Goal: Navigation & Orientation: Find specific page/section

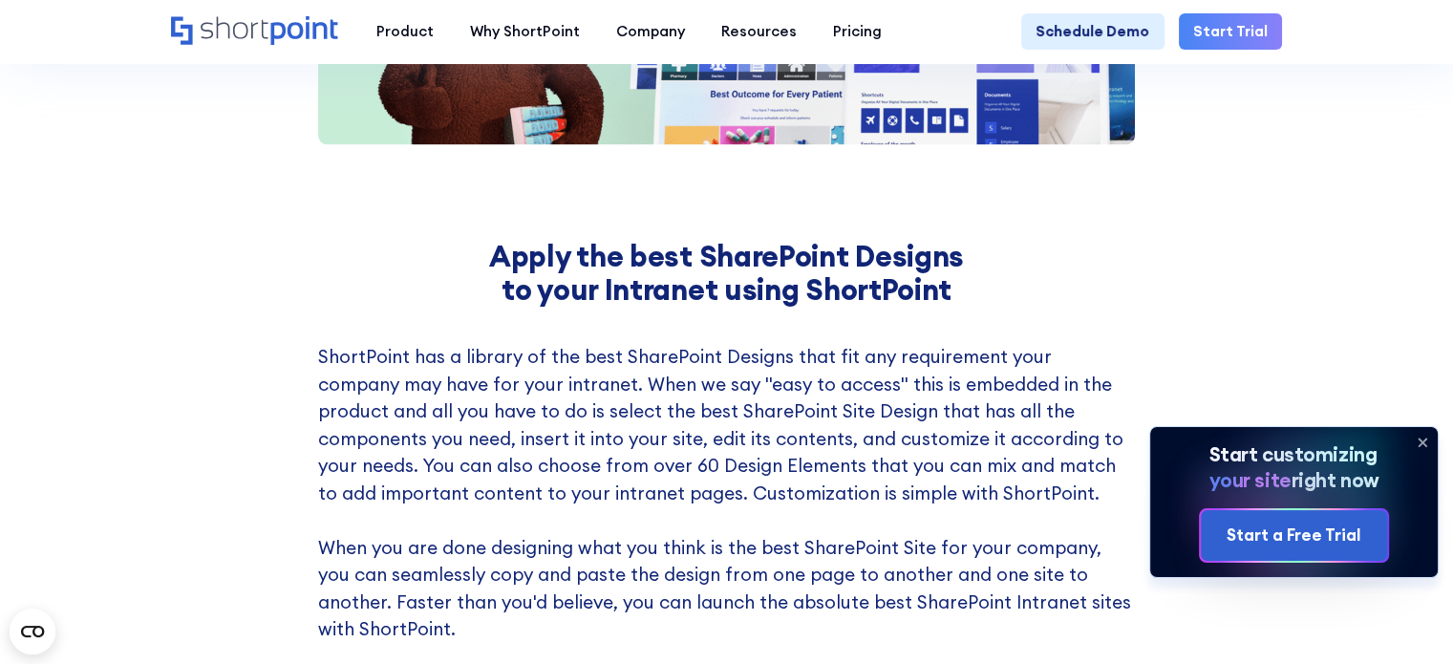
scroll to position [2674, 0]
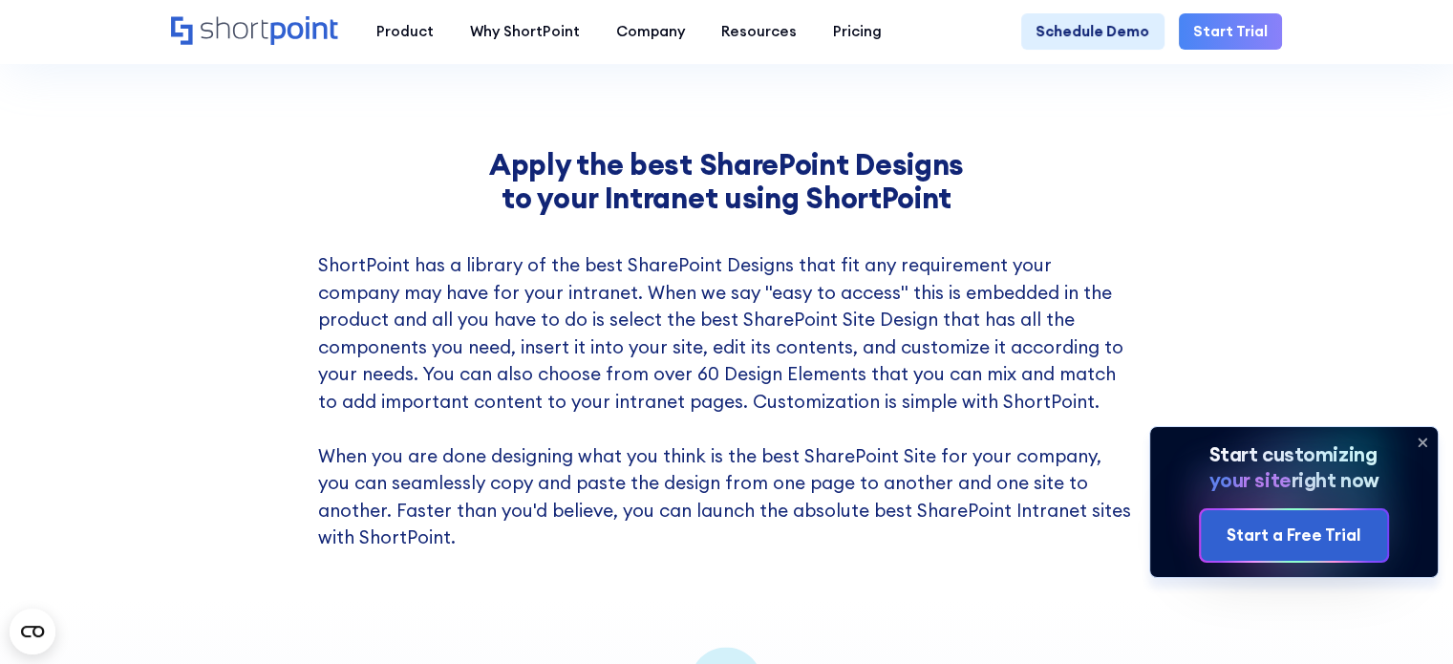
click at [1417, 442] on icon at bounding box center [1422, 442] width 31 height 31
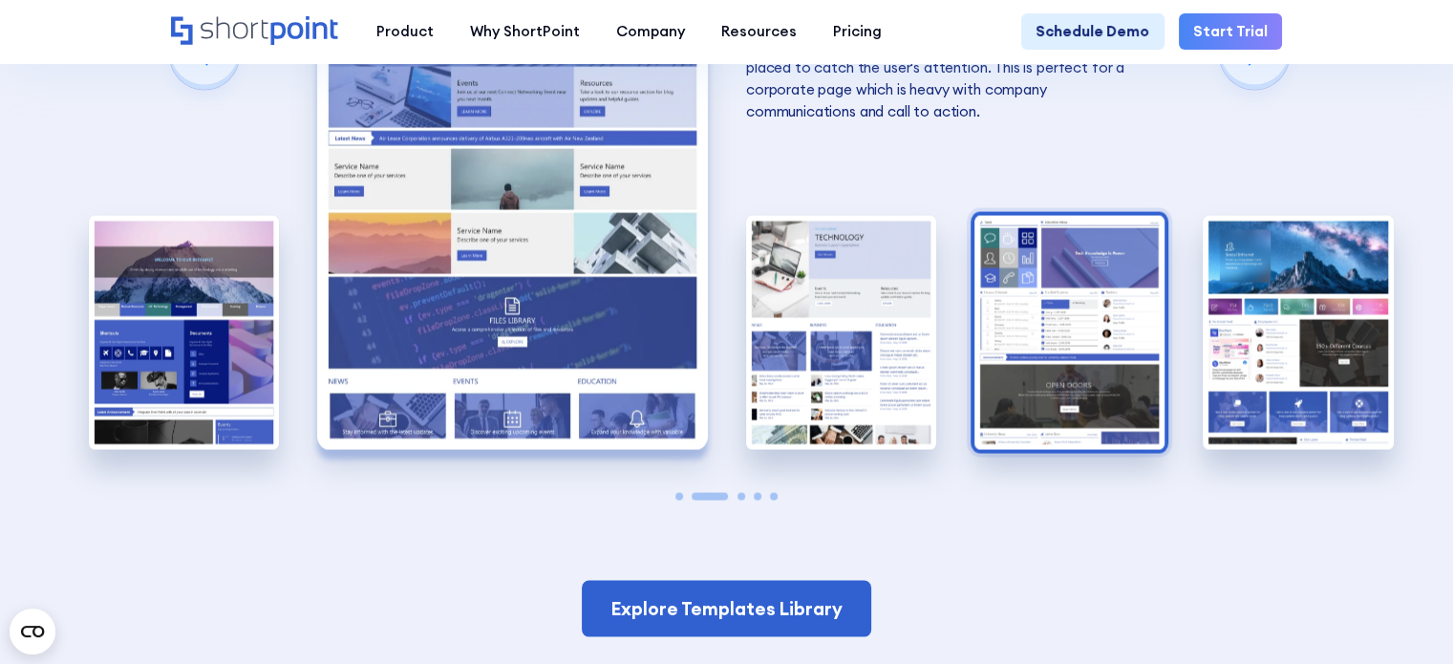
scroll to position [3630, 0]
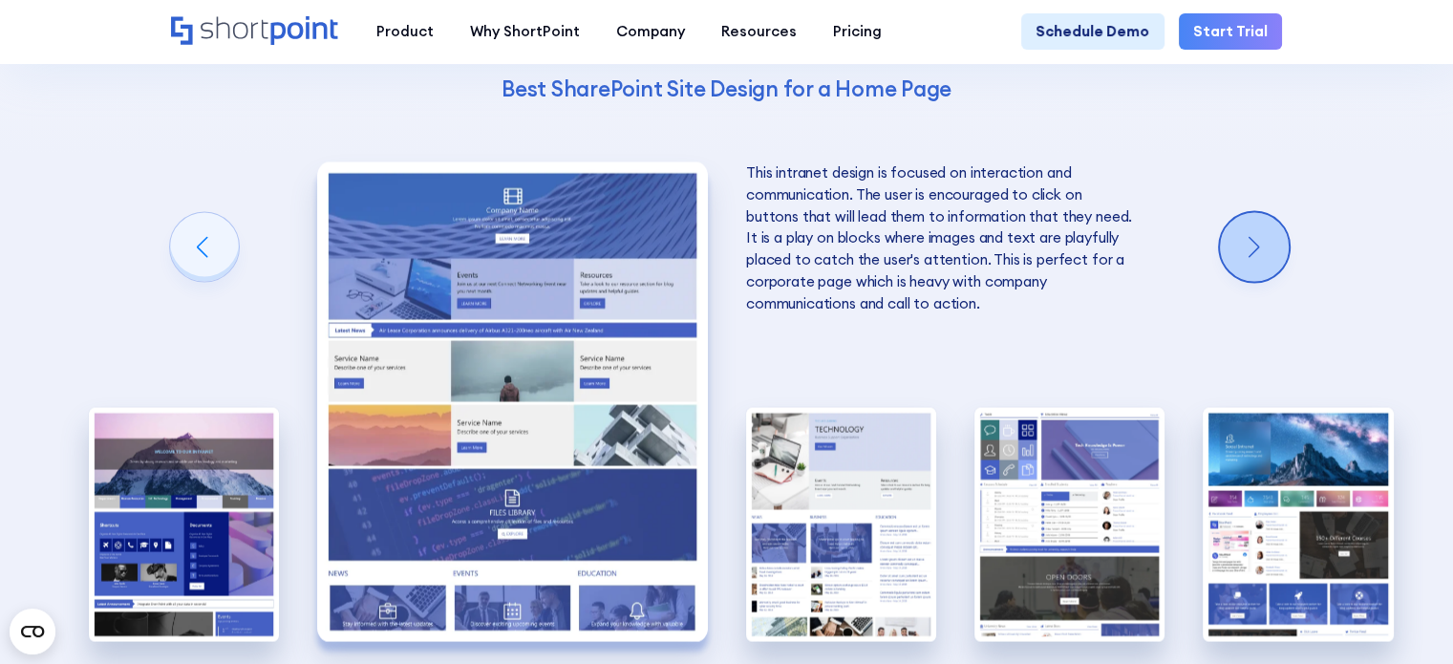
click at [1236, 244] on div "Next slide" at bounding box center [1254, 246] width 69 height 69
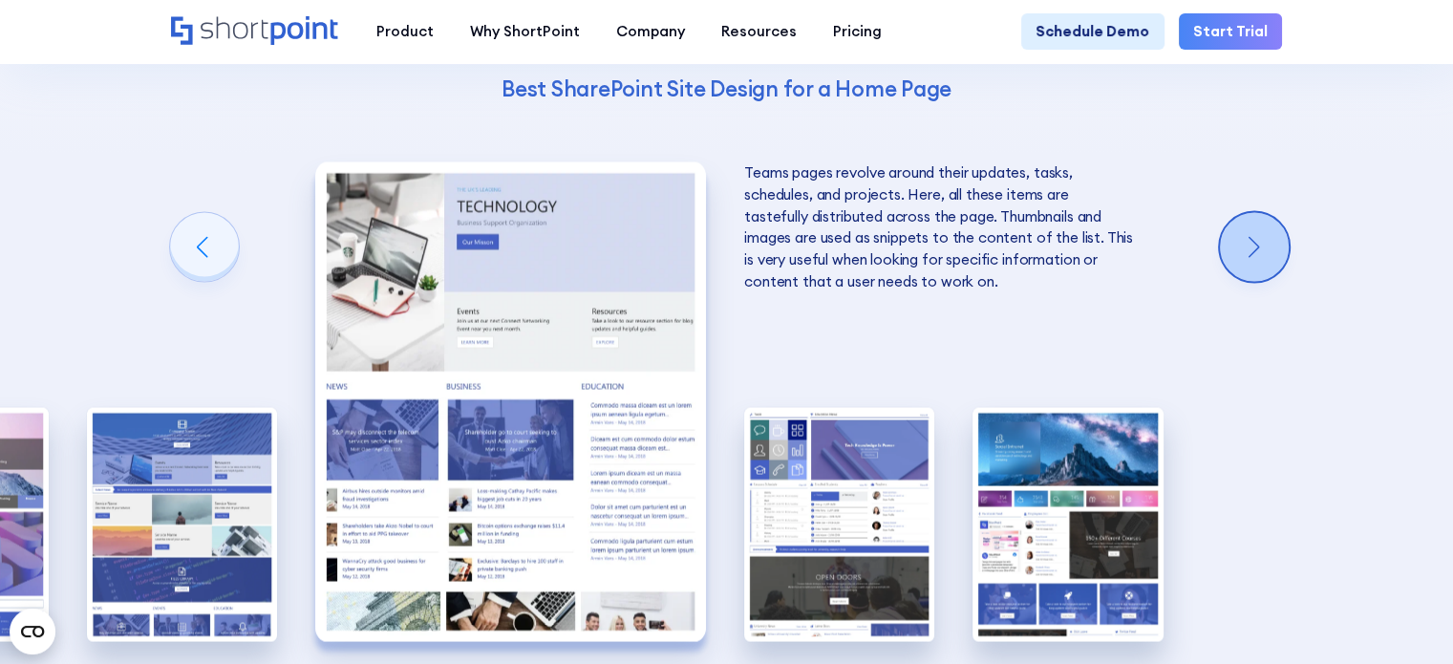
click at [1234, 244] on div "Next slide" at bounding box center [1254, 246] width 69 height 69
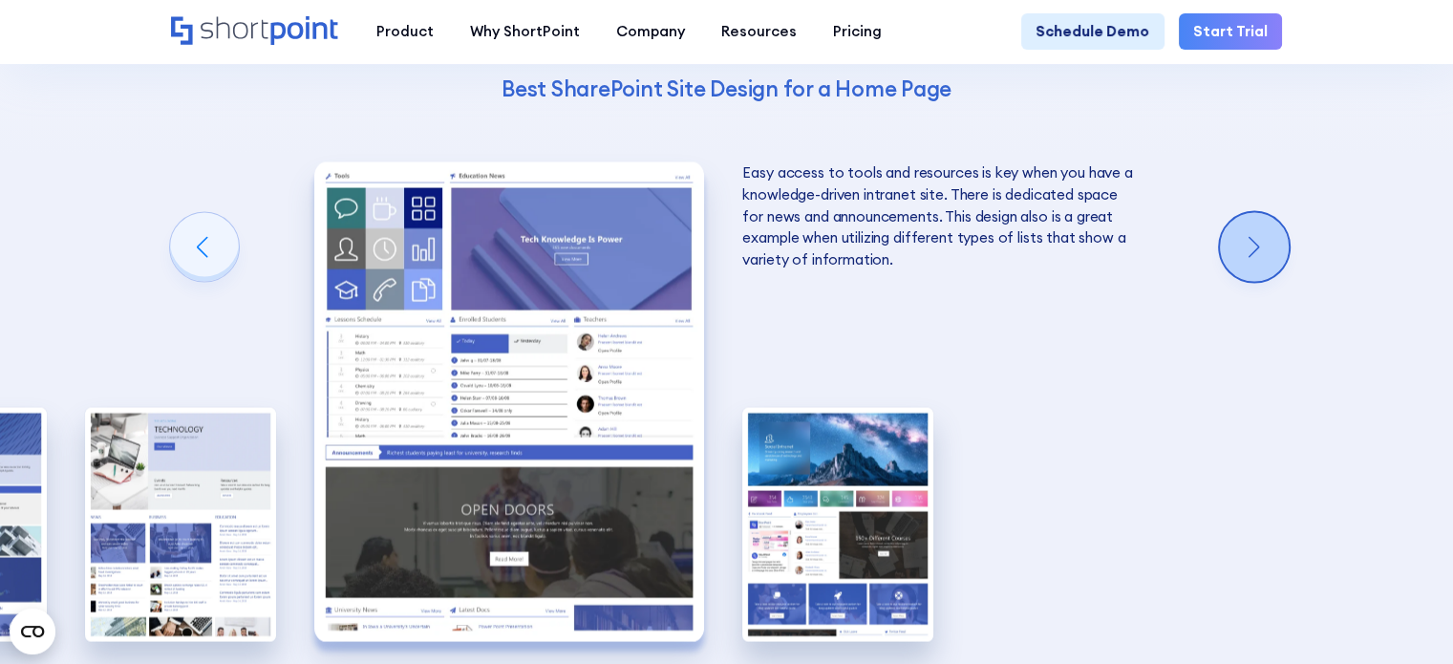
click at [1234, 244] on div "Next slide" at bounding box center [1254, 246] width 69 height 69
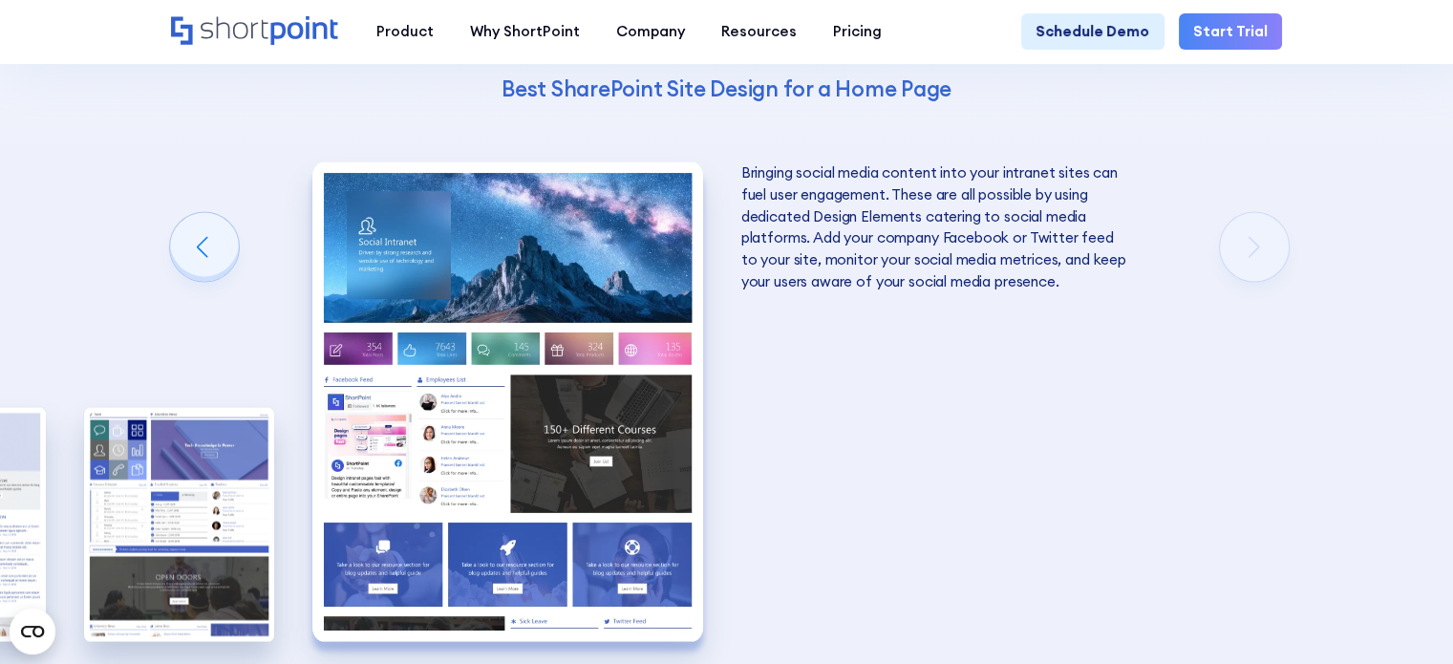
click at [1244, 262] on div "The Best SharePoint Site Designs Here are some of the best SharePoint Site Desi…" at bounding box center [726, 260] width 1453 height 1232
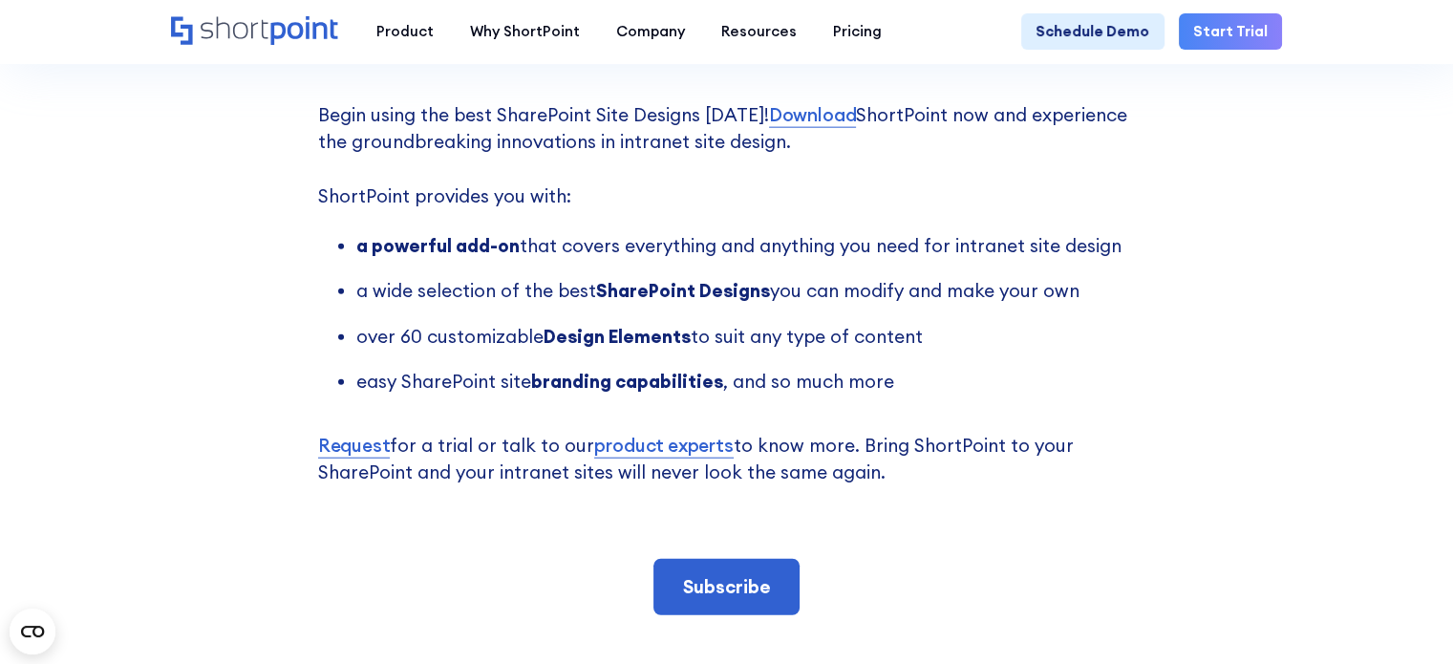
scroll to position [4298, 0]
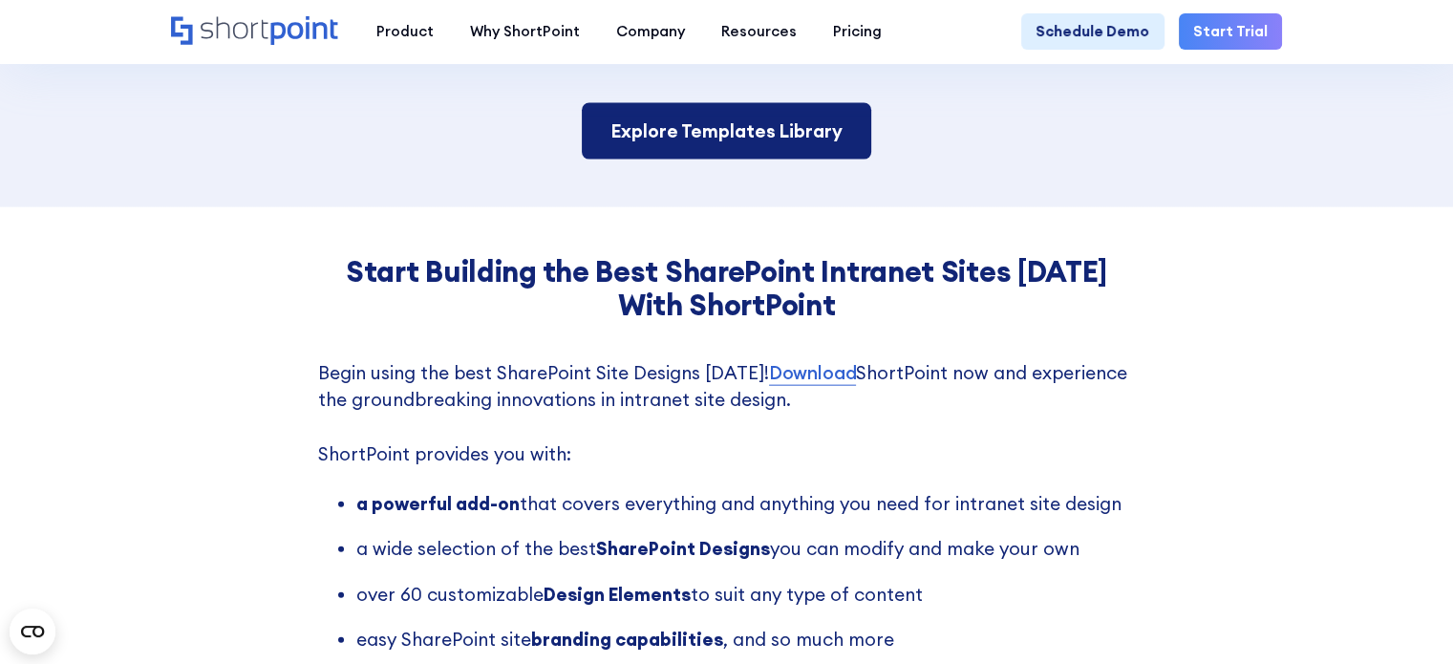
click at [759, 160] on link "Explore Templates Library" at bounding box center [726, 131] width 289 height 56
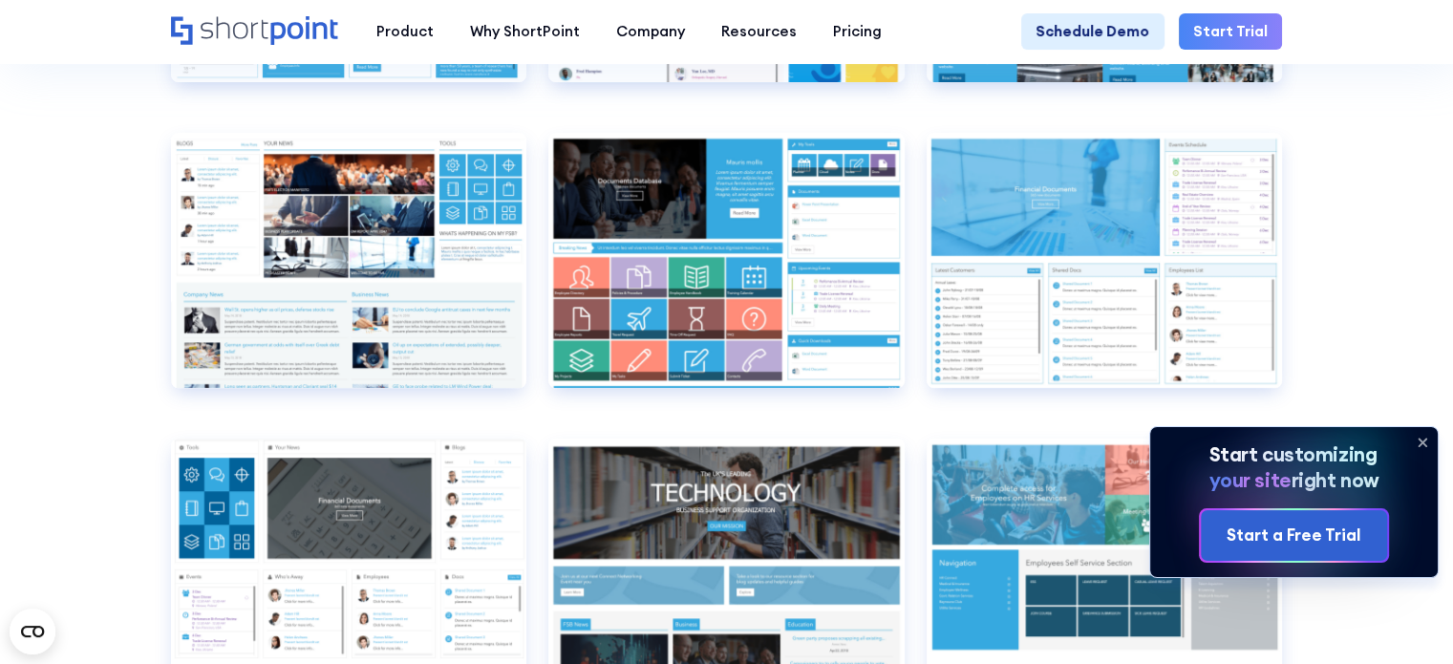
scroll to position [7546, 0]
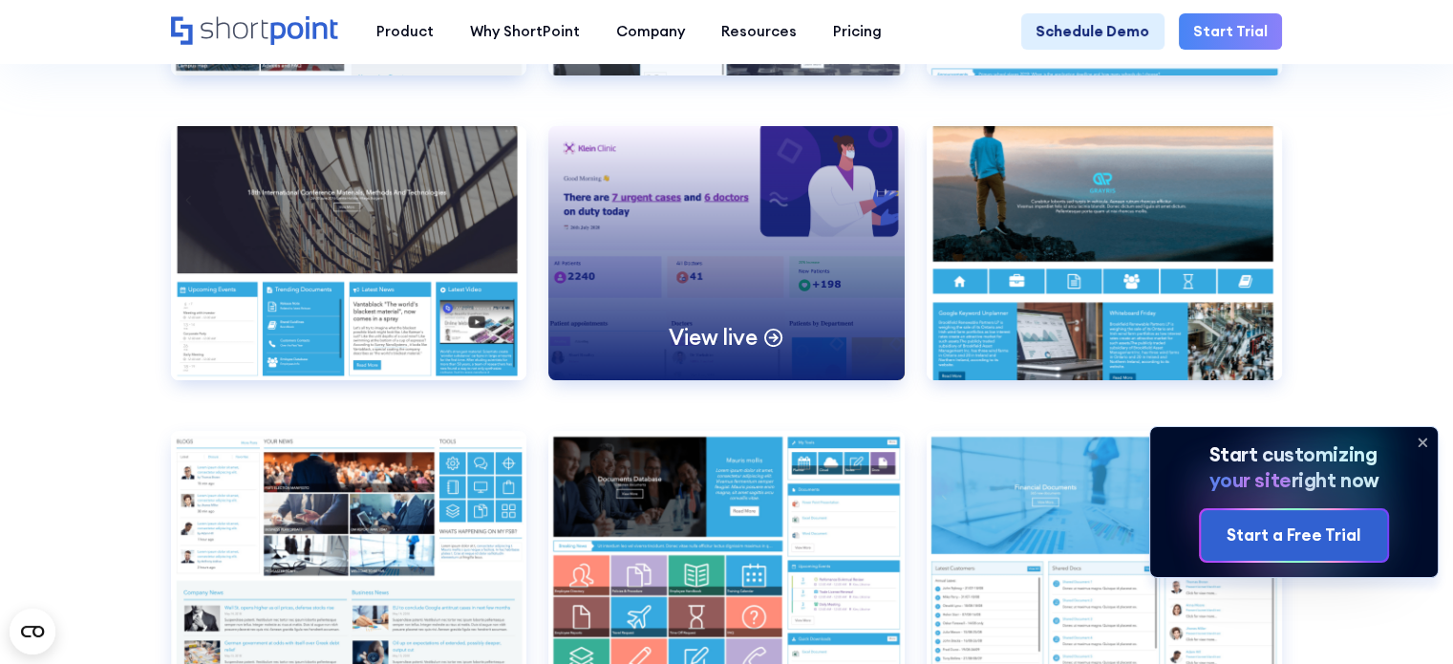
click at [672, 333] on div "View live" at bounding box center [726, 253] width 356 height 254
